Goal: Obtain resource: Download file/media

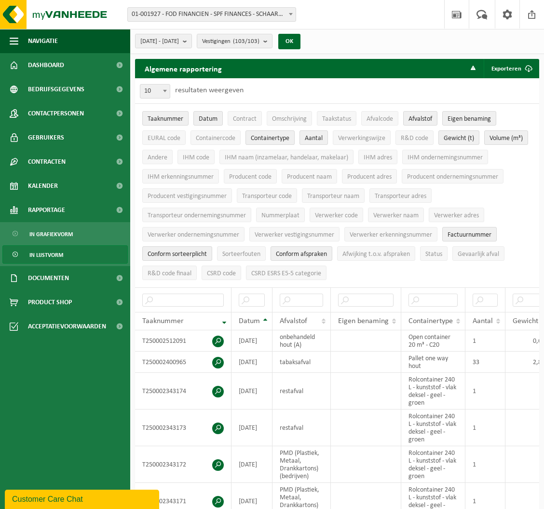
click at [164, 17] on span "01-001927 - FOD FINANCIEN - SPF FINANCES - SCHAARBEEK" at bounding box center [212, 15] width 168 height 14
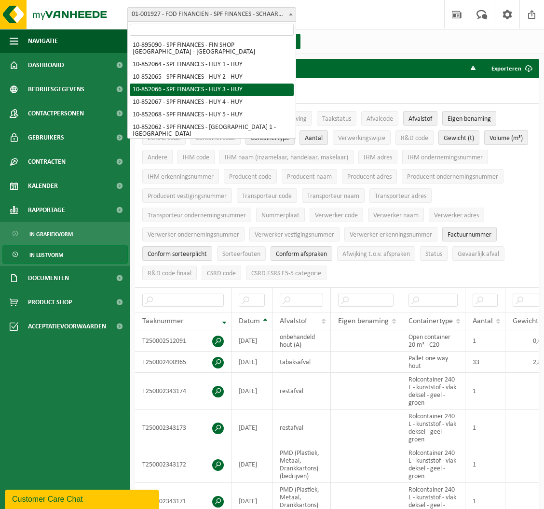
scroll to position [1360, 0]
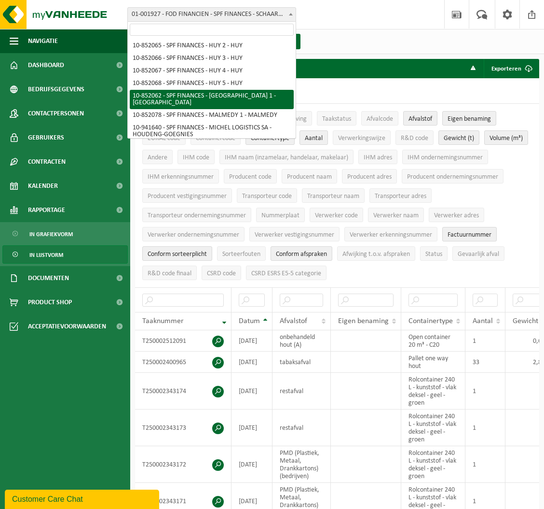
select select "96936"
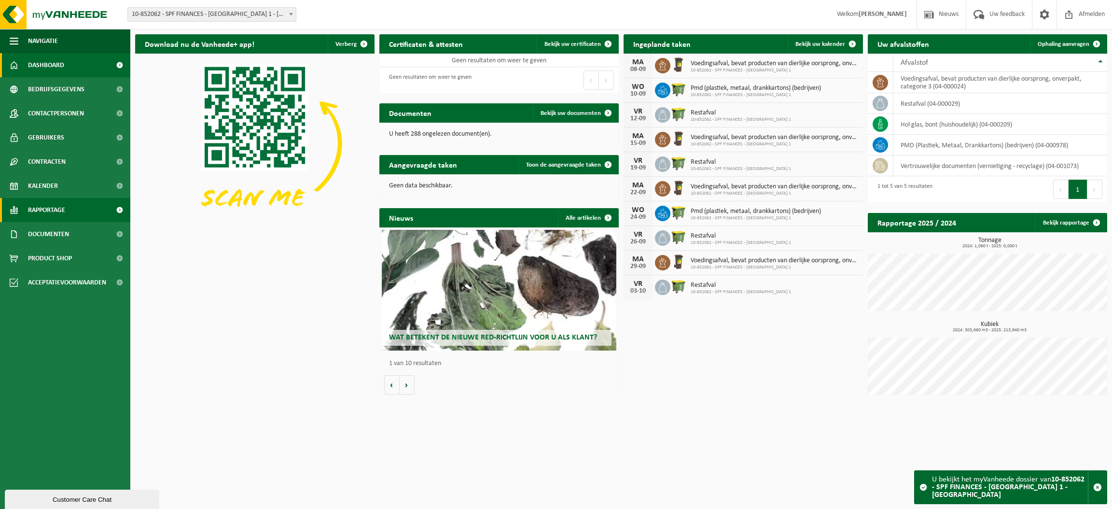
click at [55, 208] on span "Rapportage" at bounding box center [46, 210] width 37 height 24
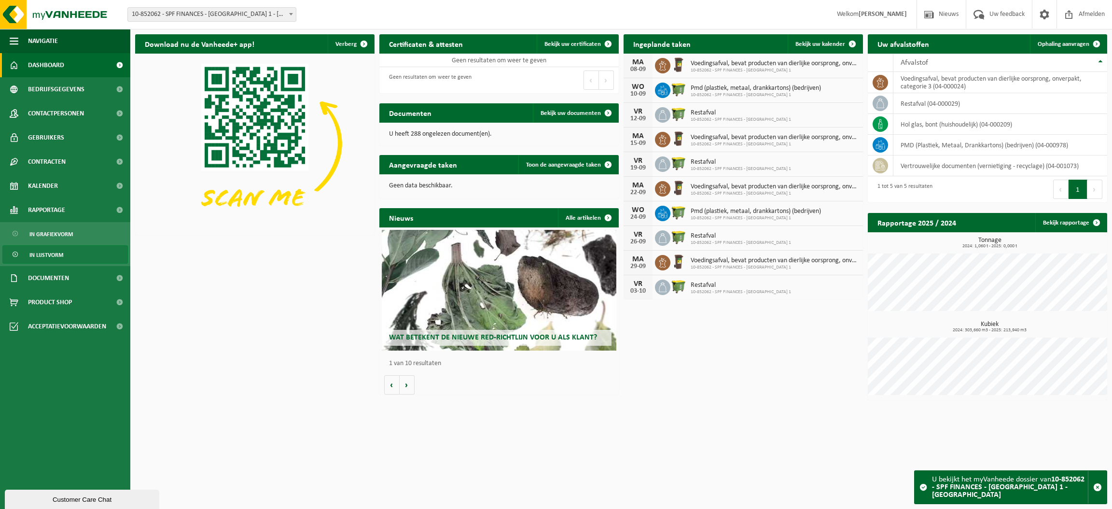
click at [50, 257] on span "In lijstvorm" at bounding box center [46, 255] width 34 height 18
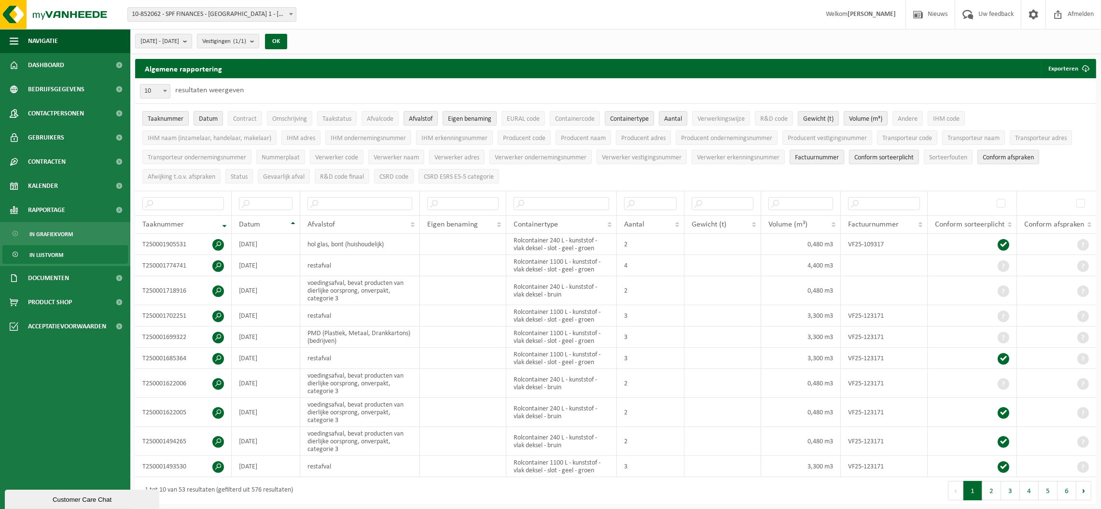
click at [163, 117] on span "Taaknummer" at bounding box center [166, 118] width 36 height 7
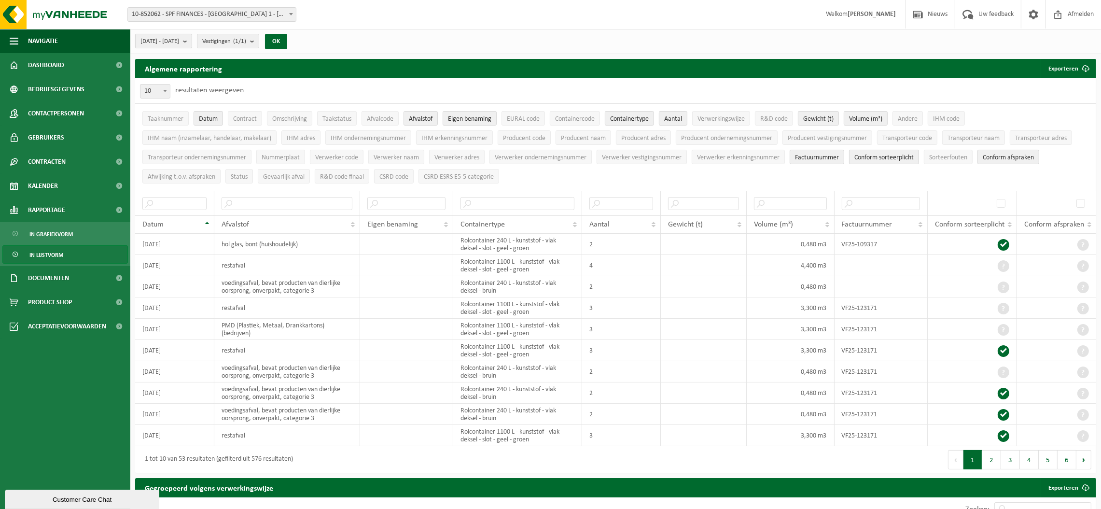
click at [192, 41] on b "submit" at bounding box center [187, 41] width 9 height 14
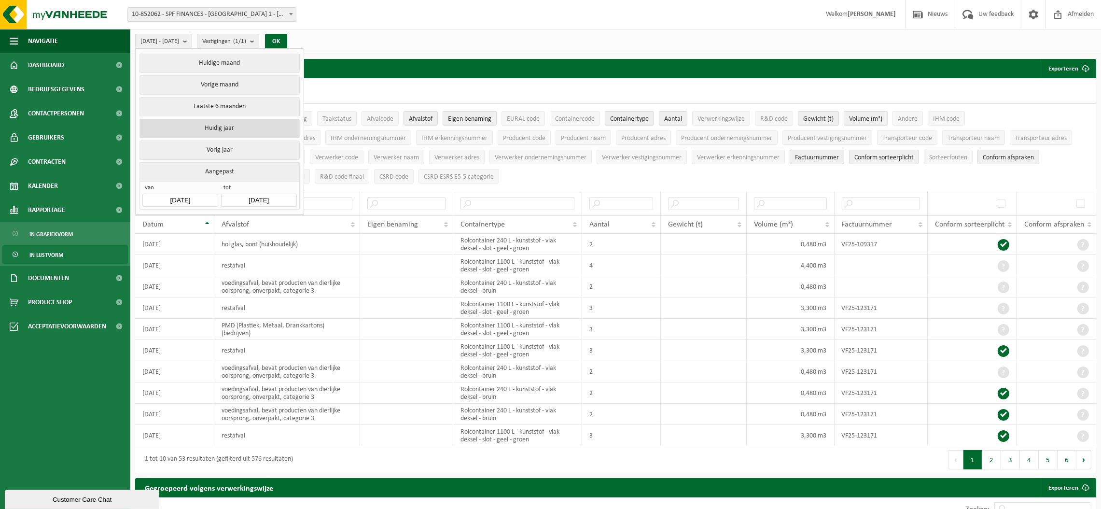
click at [212, 119] on button "Huidig jaar" at bounding box center [219, 128] width 160 height 19
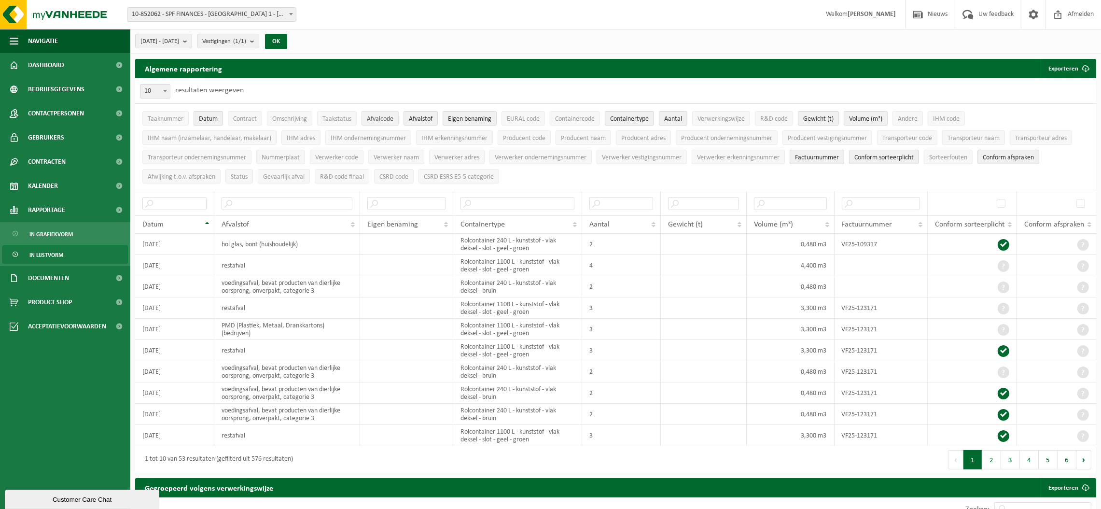
click at [380, 114] on button "Afvalcode" at bounding box center [379, 118] width 37 height 14
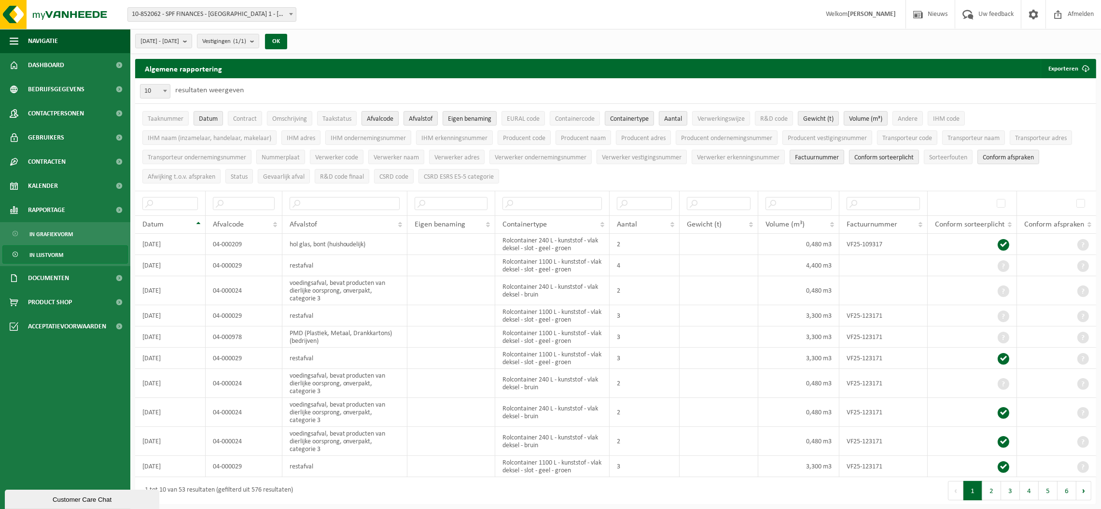
click at [380, 114] on button "Afvalcode" at bounding box center [379, 118] width 37 height 14
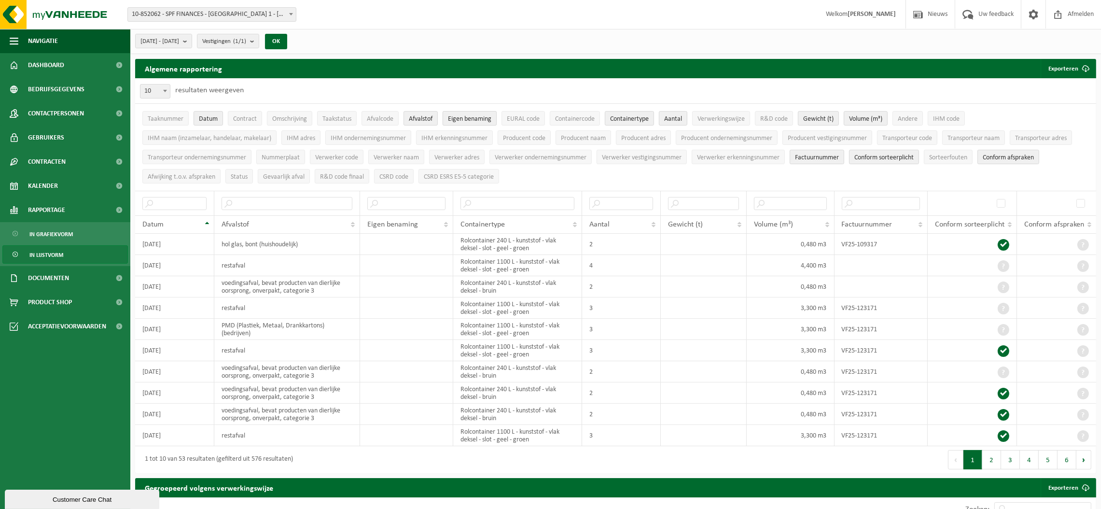
click at [470, 122] on span "Eigen benaming" at bounding box center [469, 118] width 43 height 7
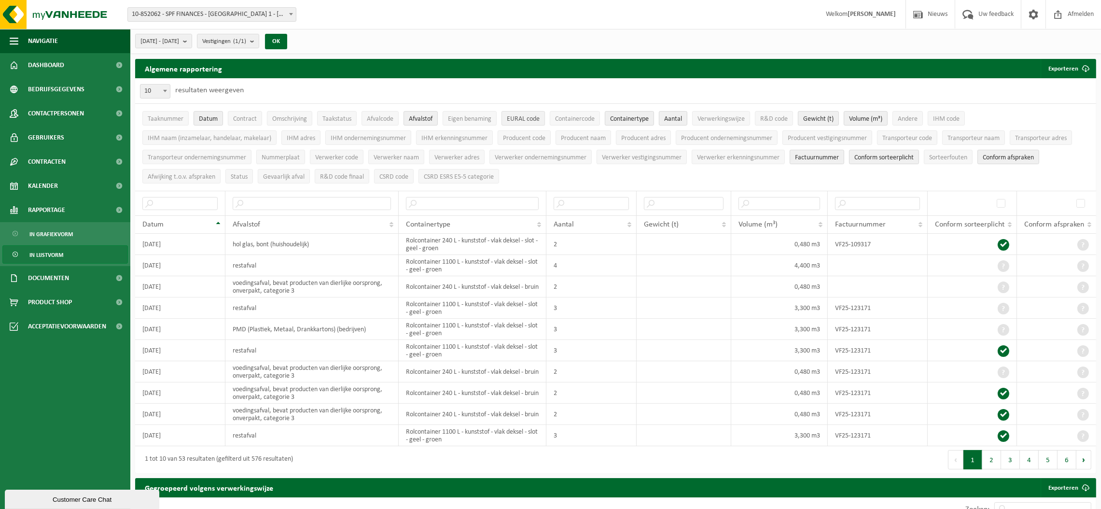
click at [508, 115] on button "EURAL code" at bounding box center [522, 118] width 43 height 14
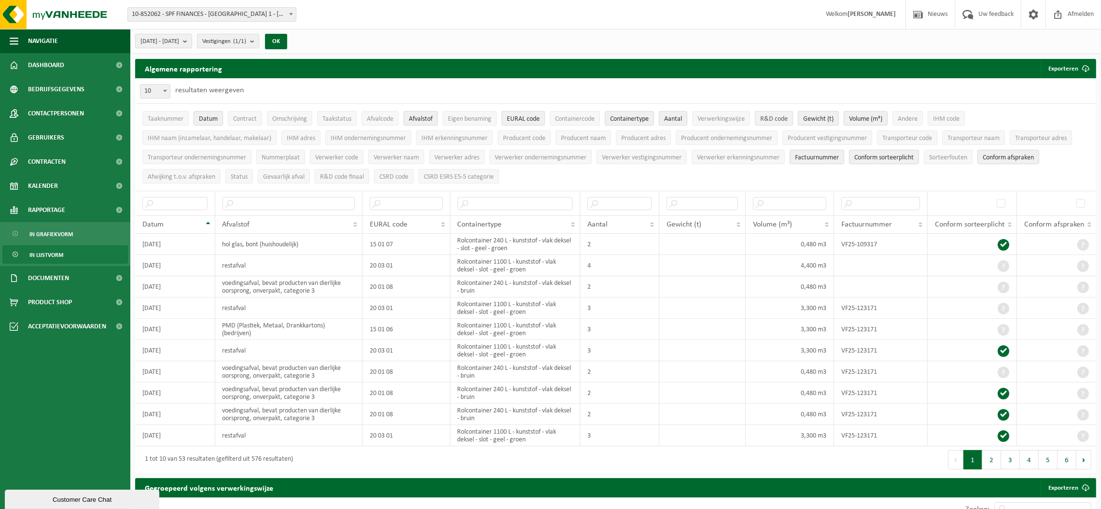
click at [766, 121] on span "R&D code" at bounding box center [774, 118] width 28 height 7
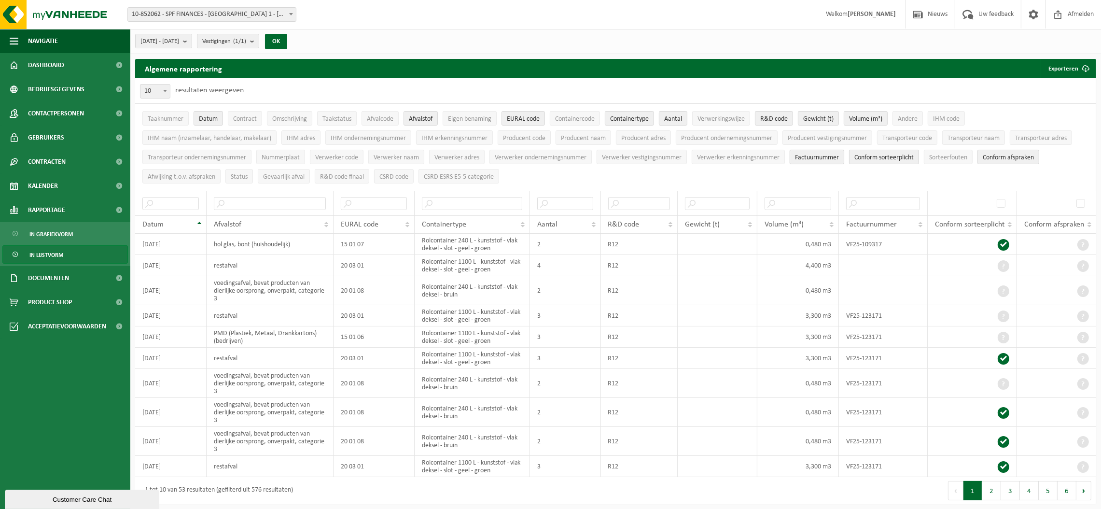
click at [829, 157] on span "Factuurnummer" at bounding box center [817, 157] width 44 height 7
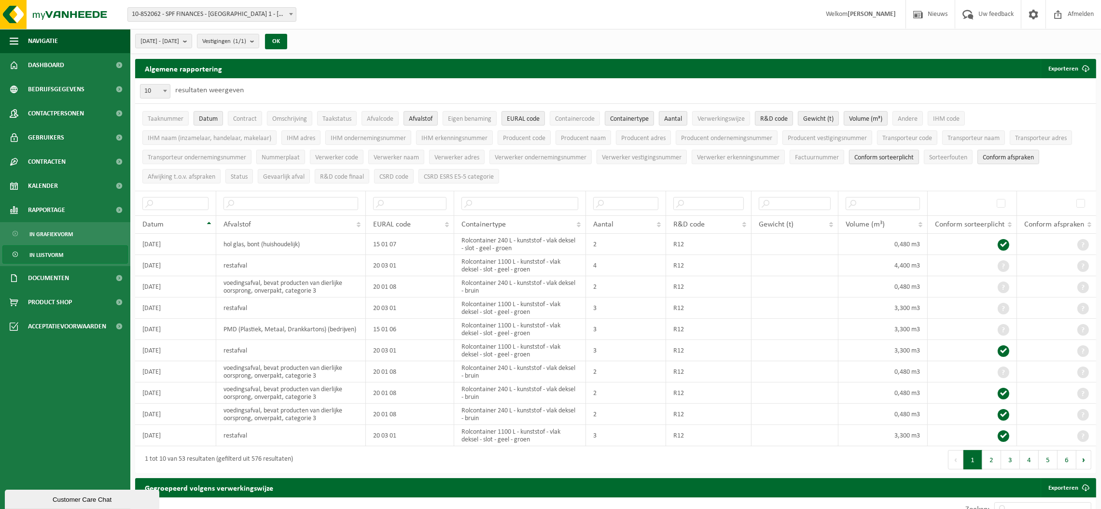
click at [864, 154] on span "Conform sorteerplicht" at bounding box center [883, 157] width 59 height 7
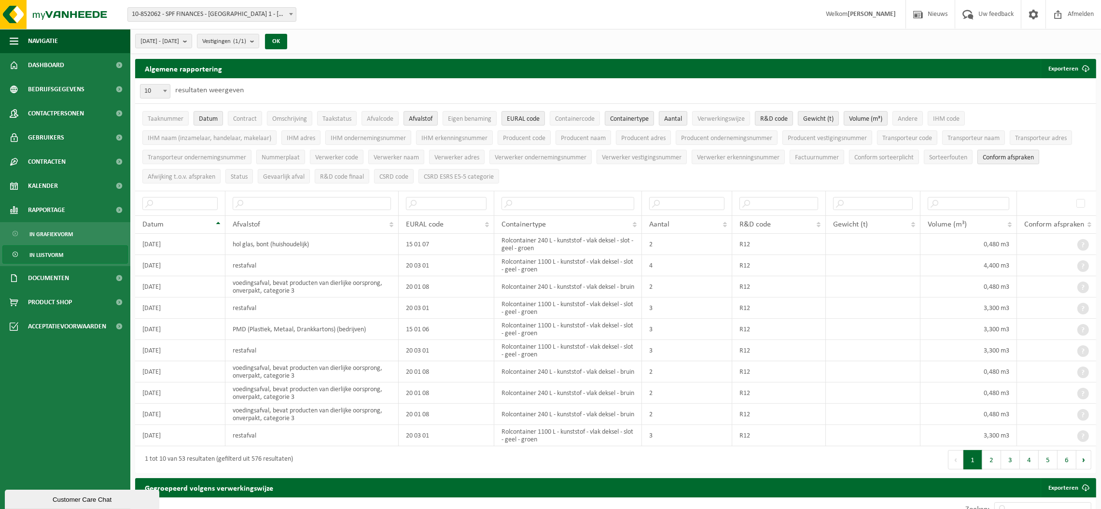
click at [1013, 158] on span "Conform afspraken" at bounding box center [1007, 157] width 51 height 7
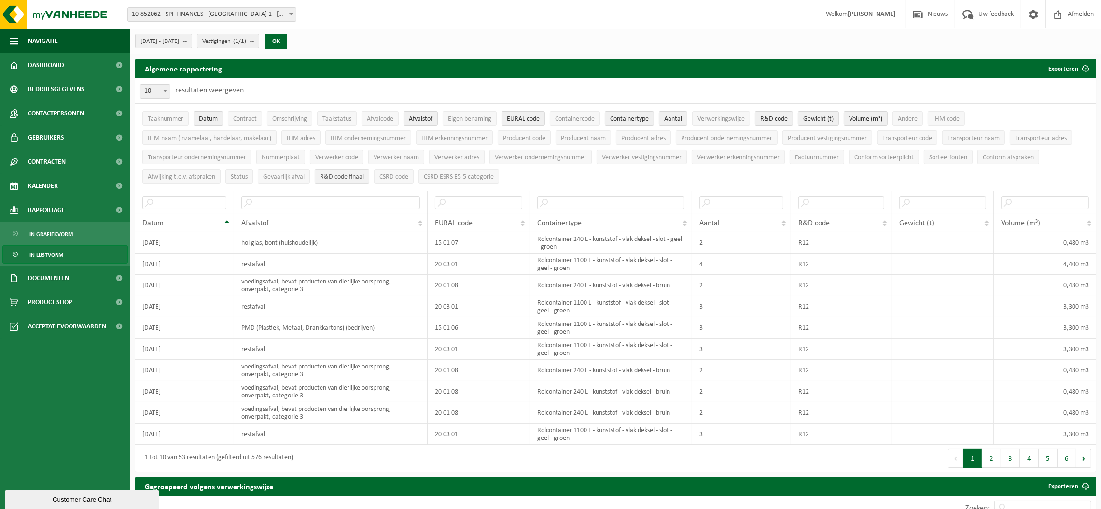
click at [353, 179] on span "R&D code finaal" at bounding box center [342, 176] width 44 height 7
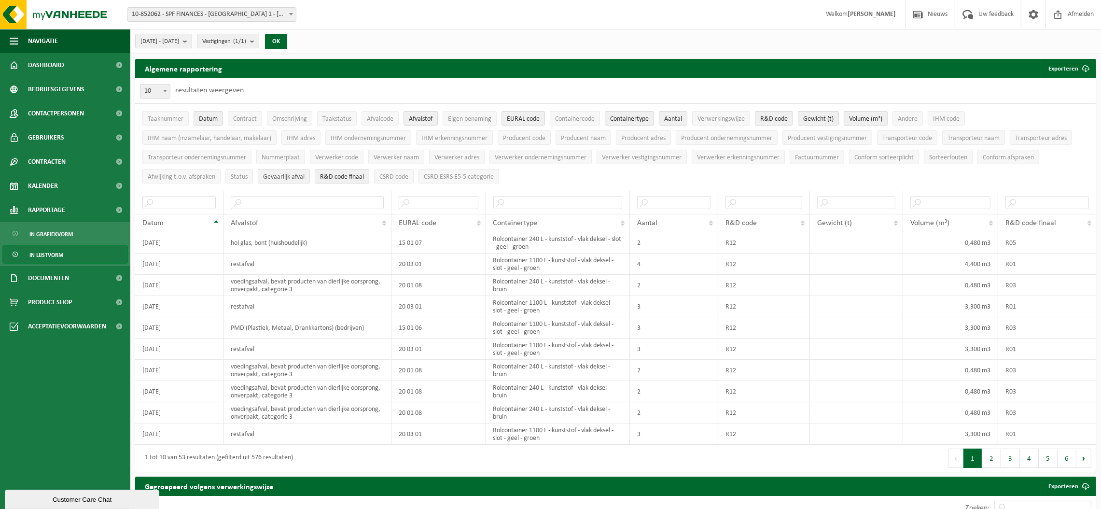
click at [291, 180] on button "Gevaarlijk afval" at bounding box center [284, 176] width 52 height 14
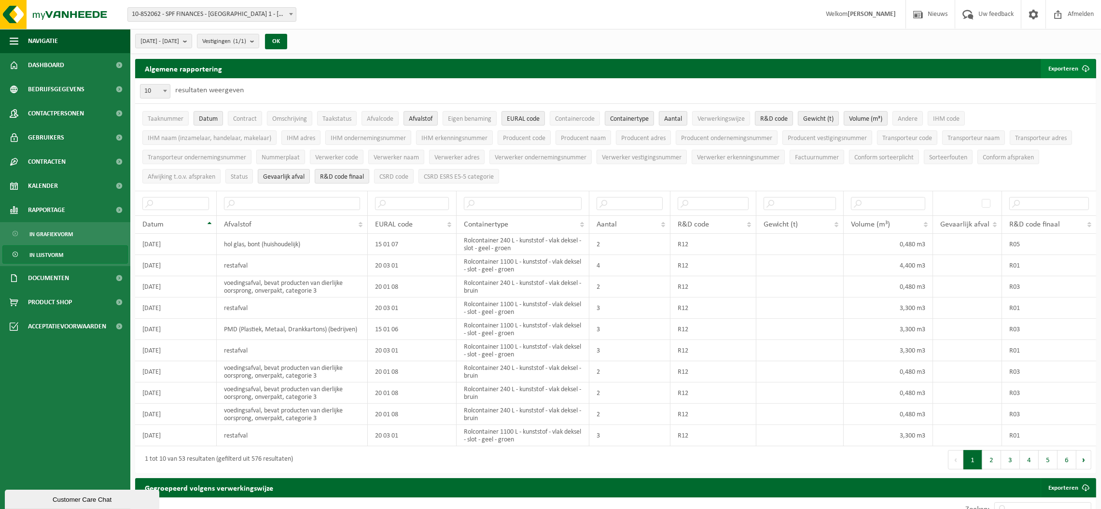
click at [1084, 64] on span "submit" at bounding box center [1084, 68] width 19 height 19
click at [1069, 92] on link "Enkel mijn selectie" at bounding box center [1050, 87] width 87 height 19
